Goal: Information Seeking & Learning: Learn about a topic

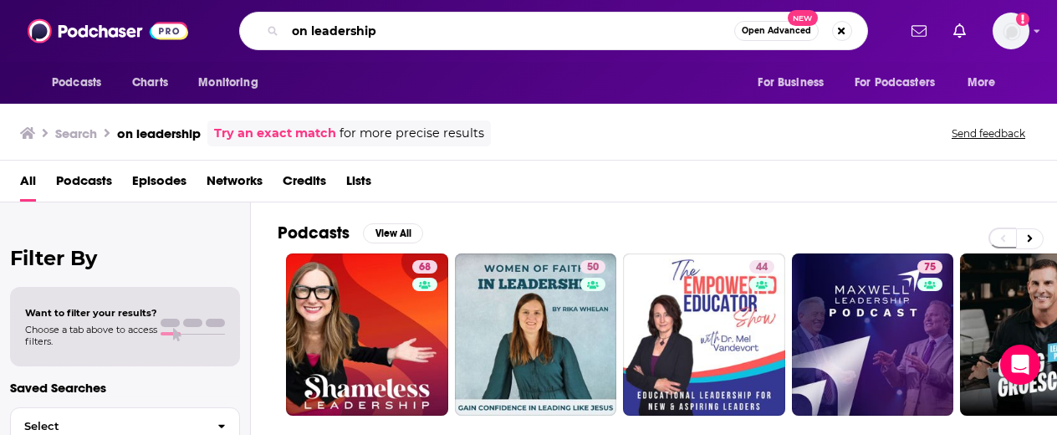
click at [309, 28] on input "on leadership" at bounding box center [509, 31] width 449 height 27
type input "franklincovey"
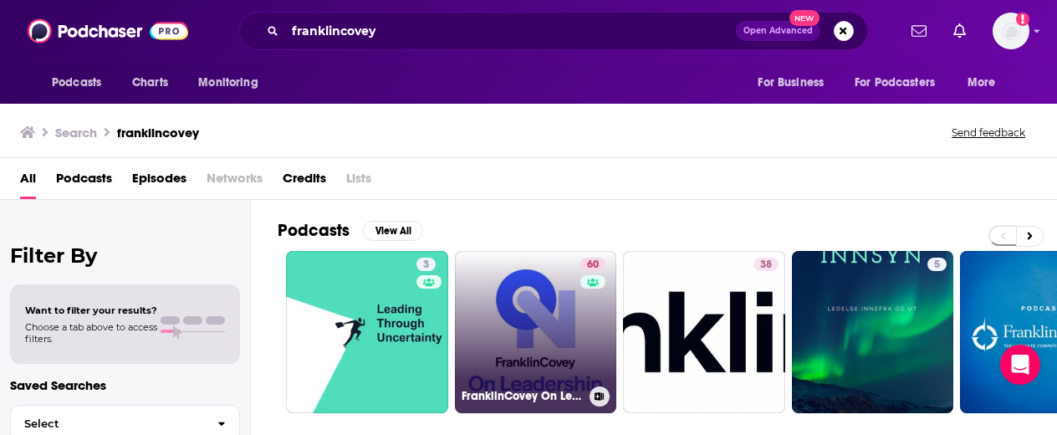
click at [539, 342] on link "60 FranklinCovey On Leadership" at bounding box center [536, 332] width 162 height 162
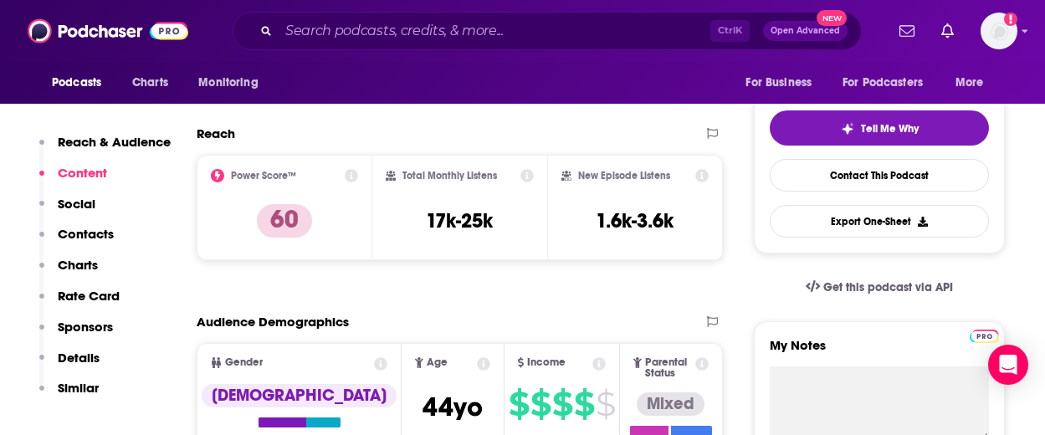
scroll to position [335, 0]
